Goal: Complete application form

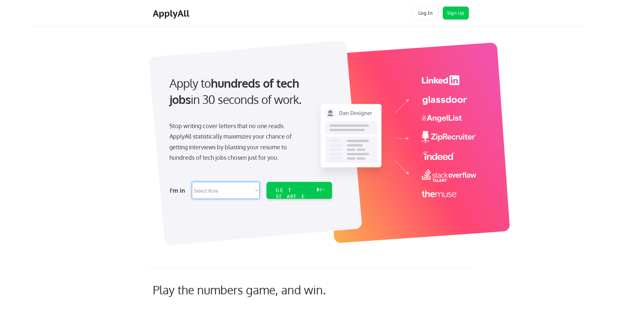
click at [252, 192] on select "Select Role Software Engineering Product Management Customer Success Sales UI/U…" at bounding box center [226, 190] width 68 height 17
select select ""tech_finance_biz_ops_cos""
click at [192, 182] on select "Select Role Software Engineering Product Management Customer Success Sales UI/U…" at bounding box center [226, 190] width 68 height 17
select select ""tech_finance_biz_ops_cos""
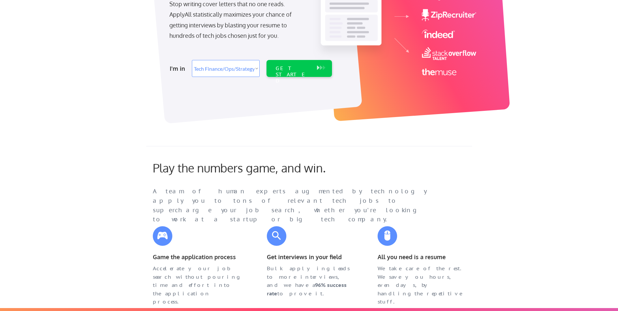
scroll to position [118, 0]
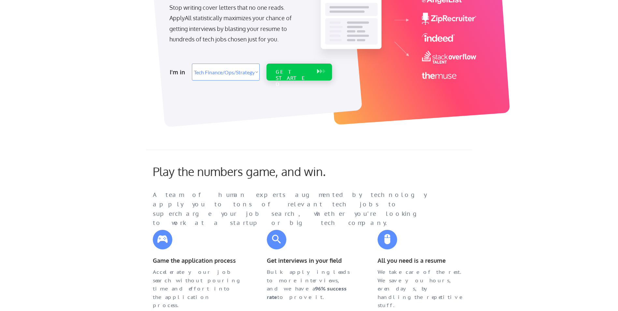
click at [301, 76] on div "GET STARTED" at bounding box center [293, 72] width 41 height 17
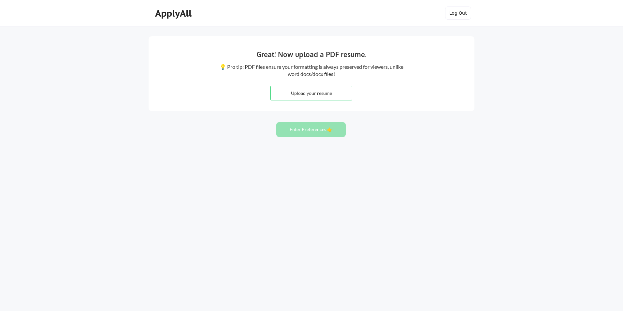
click at [302, 93] on input "file" at bounding box center [311, 93] width 81 height 14
type input "C:\fakepath\Philip Henderson Resume CTO and IT Leader.docx"
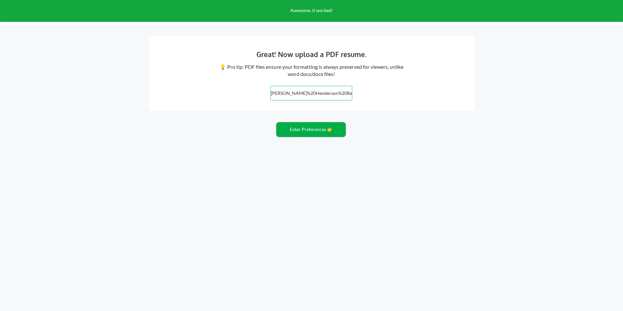
click at [310, 135] on button "Enter Preferences 👉" at bounding box center [310, 129] width 69 height 15
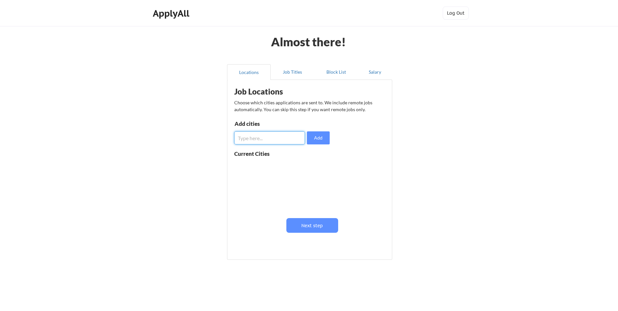
click at [294, 140] on input "input" at bounding box center [269, 137] width 71 height 13
type input "Houston"
click at [326, 137] on button "Add" at bounding box center [318, 137] width 23 height 13
click at [287, 139] on input "input" at bounding box center [269, 137] width 71 height 13
type input "Dallas, Tx"
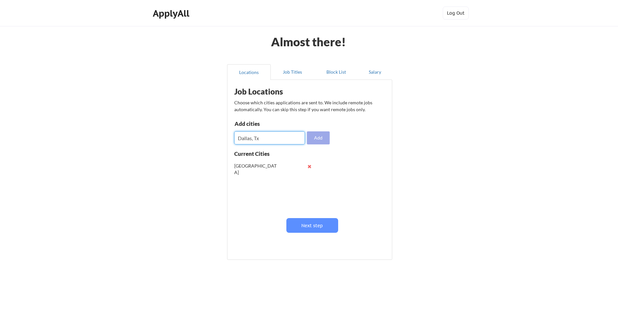
click at [315, 137] on button "Add" at bounding box center [318, 137] width 23 height 13
click at [309, 167] on button at bounding box center [309, 166] width 5 height 5
click at [285, 141] on input "input" at bounding box center [269, 137] width 71 height 13
type input "Houston, Tx"
click at [311, 140] on button "Add" at bounding box center [318, 137] width 23 height 13
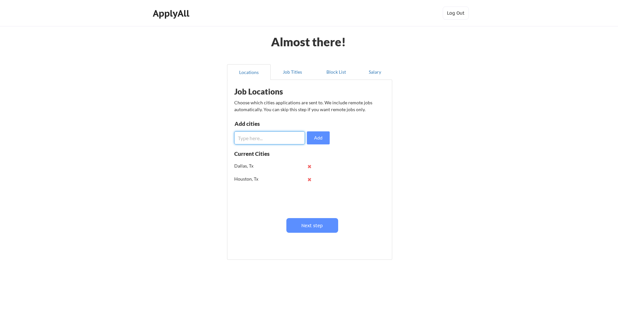
click at [301, 139] on input "input" at bounding box center [269, 137] width 71 height 13
type input "Austin, Tx"
click at [318, 135] on button "Add" at bounding box center [318, 137] width 23 height 13
click at [317, 222] on button "Next step" at bounding box center [313, 225] width 52 height 15
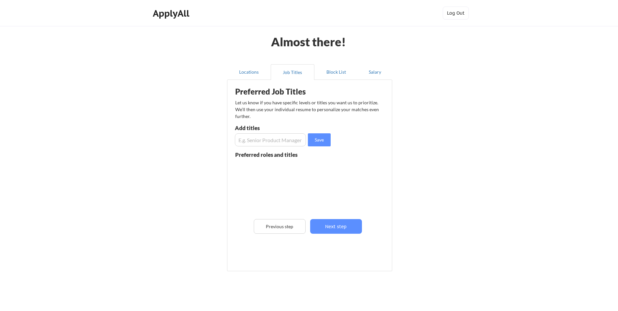
click at [269, 141] on input "input" at bounding box center [270, 139] width 71 height 13
type input "D"
type input "CTO"
click at [318, 139] on button "Save" at bounding box center [319, 139] width 23 height 13
click at [298, 140] on input "input" at bounding box center [270, 139] width 71 height 13
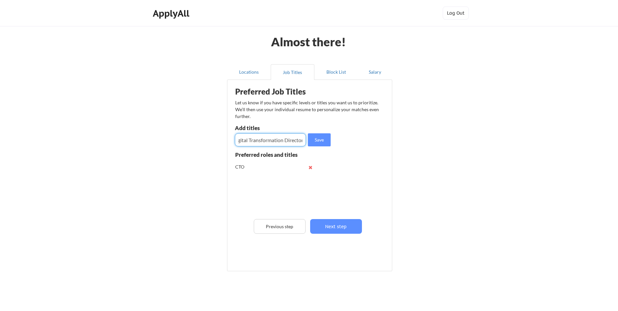
scroll to position [0, 8]
type input "Digital Transformation Director"
click at [316, 137] on button "Save" at bounding box center [319, 139] width 23 height 13
click at [296, 140] on input "input" at bounding box center [270, 139] width 71 height 13
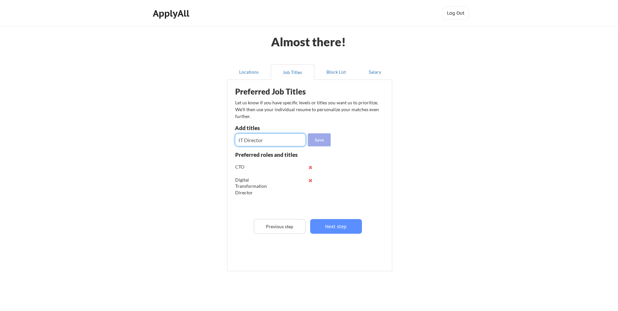
type input "IT Director"
click at [315, 139] on button "Save" at bounding box center [319, 139] width 23 height 13
click at [294, 138] on input "input" at bounding box center [270, 139] width 71 height 13
type input "VP of Technology"
click at [260, 101] on div "Let us know if you have specific levels or titles you want us to prioritize. We…" at bounding box center [307, 109] width 144 height 21
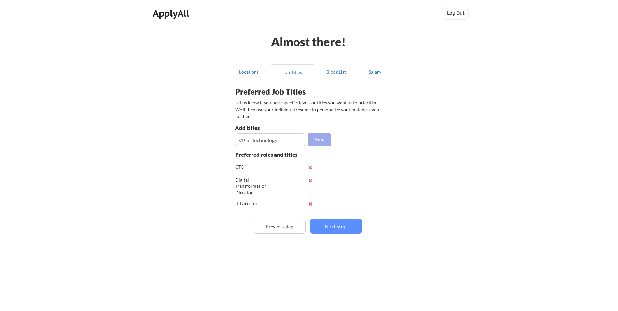
click at [317, 138] on button "Save" at bounding box center [319, 139] width 23 height 13
click at [333, 228] on button "Next step" at bounding box center [336, 226] width 52 height 15
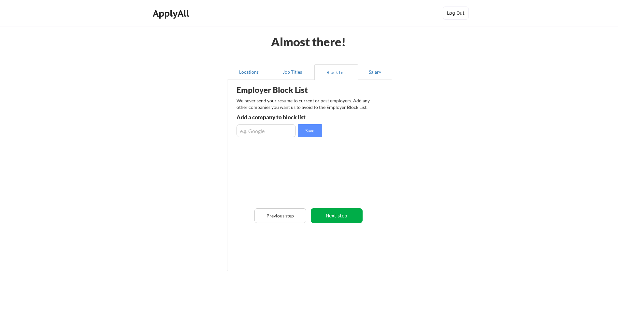
click at [331, 219] on button "Next step" at bounding box center [337, 215] width 52 height 15
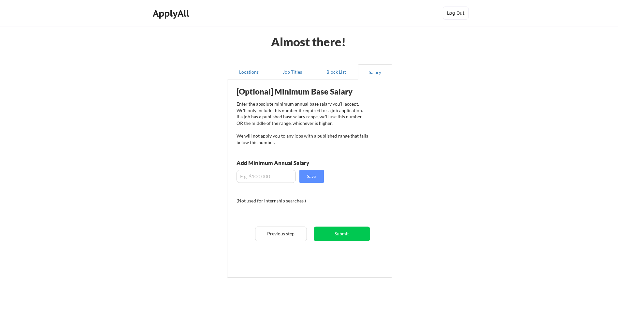
click at [268, 176] on input "input" at bounding box center [266, 176] width 59 height 13
type input "$200,000"
click at [315, 180] on button "Save" at bounding box center [312, 176] width 24 height 13
click at [345, 230] on button "Submit" at bounding box center [342, 234] width 56 height 15
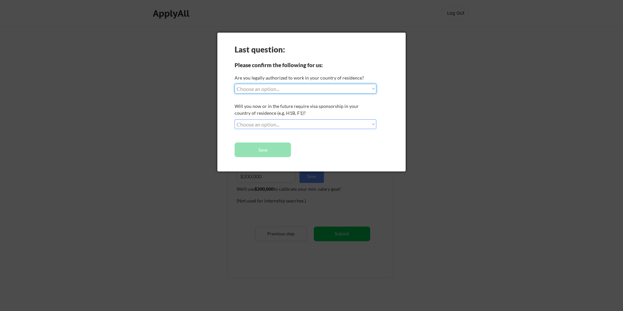
click at [286, 92] on select "Choose an option... Yes, I am a US Citizen Yes, I am a Canadian Citizen Yes, I …" at bounding box center [306, 89] width 142 height 10
select select ""yes__i_am_a_us_citizen""
click at [235, 84] on select "Choose an option... Yes, I am a US Citizen Yes, I am a Canadian Citizen Yes, I …" at bounding box center [306, 89] width 142 height 10
click at [294, 126] on select "Choose an option... No, I will not need sponsorship Yes, I will need sponsorship" at bounding box center [306, 124] width 142 height 10
select select ""no__i_will_not_need_sponsorship""
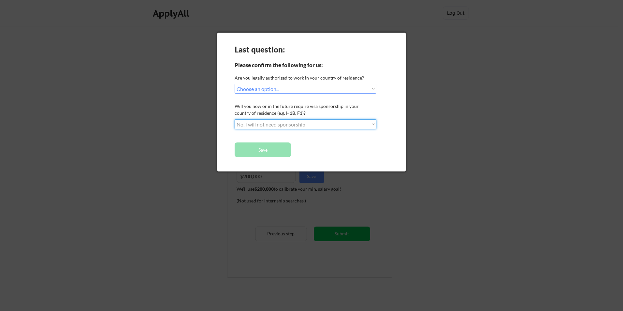
click at [235, 119] on select "Choose an option... No, I will not need sponsorship Yes, I will need sponsorship" at bounding box center [306, 124] width 142 height 10
click at [286, 153] on button "Save" at bounding box center [263, 149] width 56 height 15
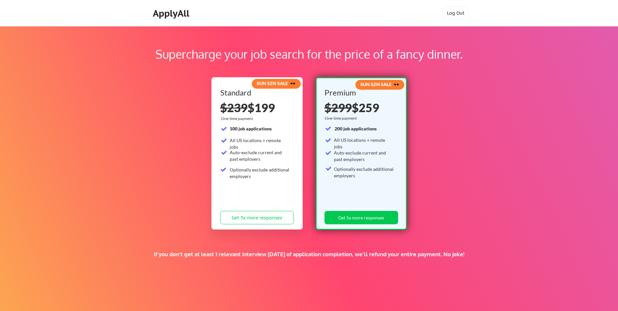
drag, startPoint x: 161, startPoint y: 220, endPoint x: 169, endPoint y: 225, distance: 8.9
click at [169, 226] on div "Supercharge your job search for the price of a fancy dinner. SUN SZN SALE 🕶️ St…" at bounding box center [309, 204] width 618 height 356
